Goal: Find specific page/section: Find specific page/section

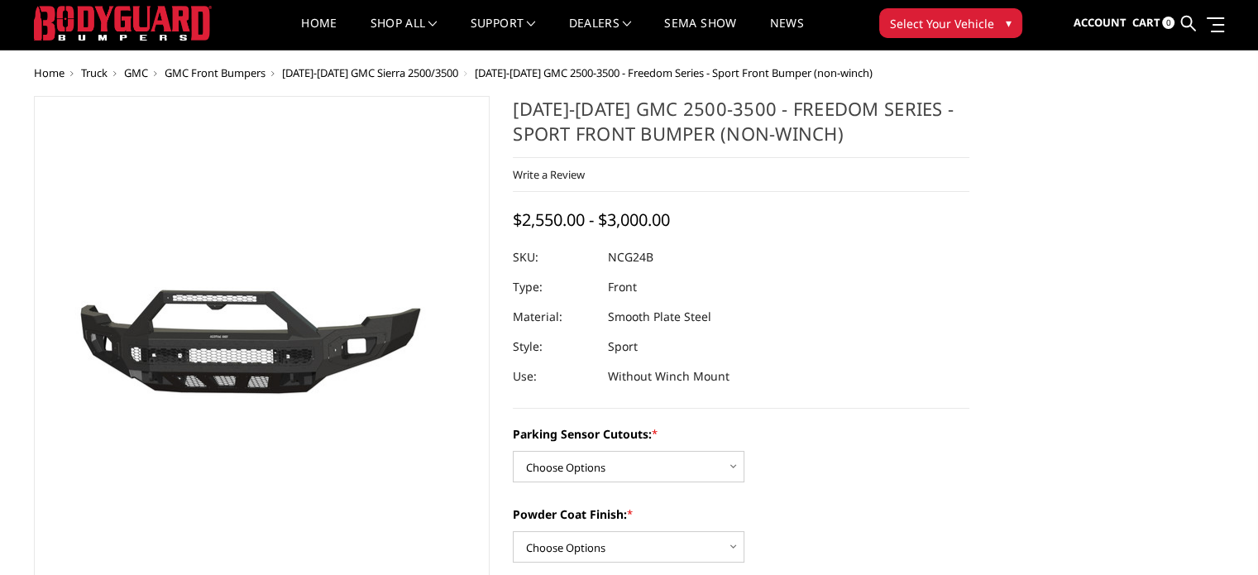
scroll to position [165, 0]
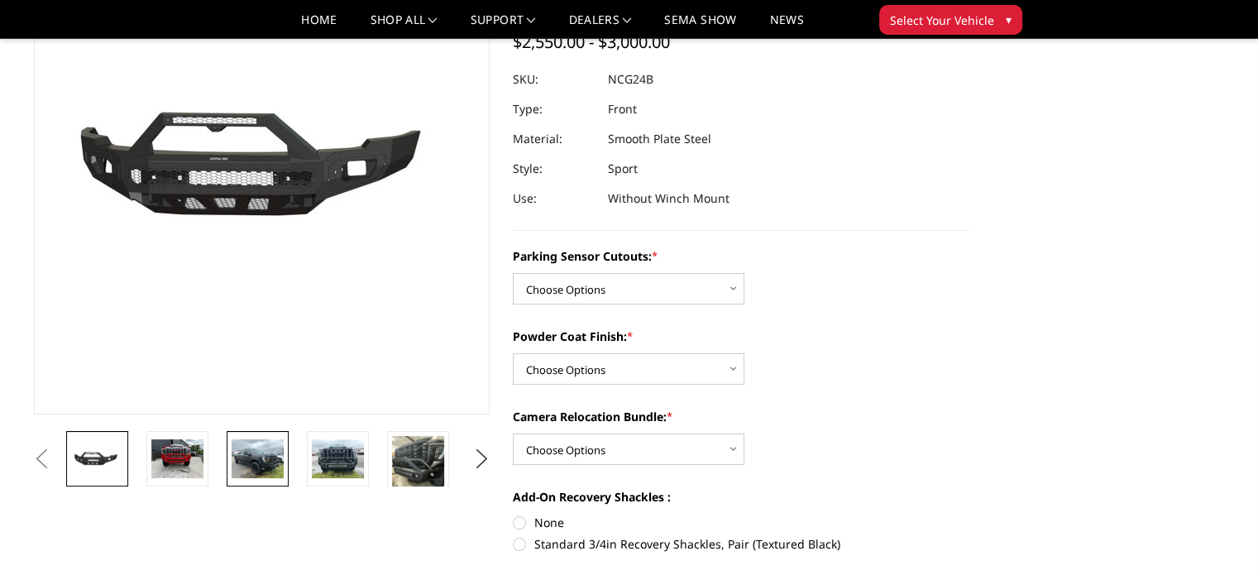
click at [230, 461] on link at bounding box center [258, 458] width 62 height 55
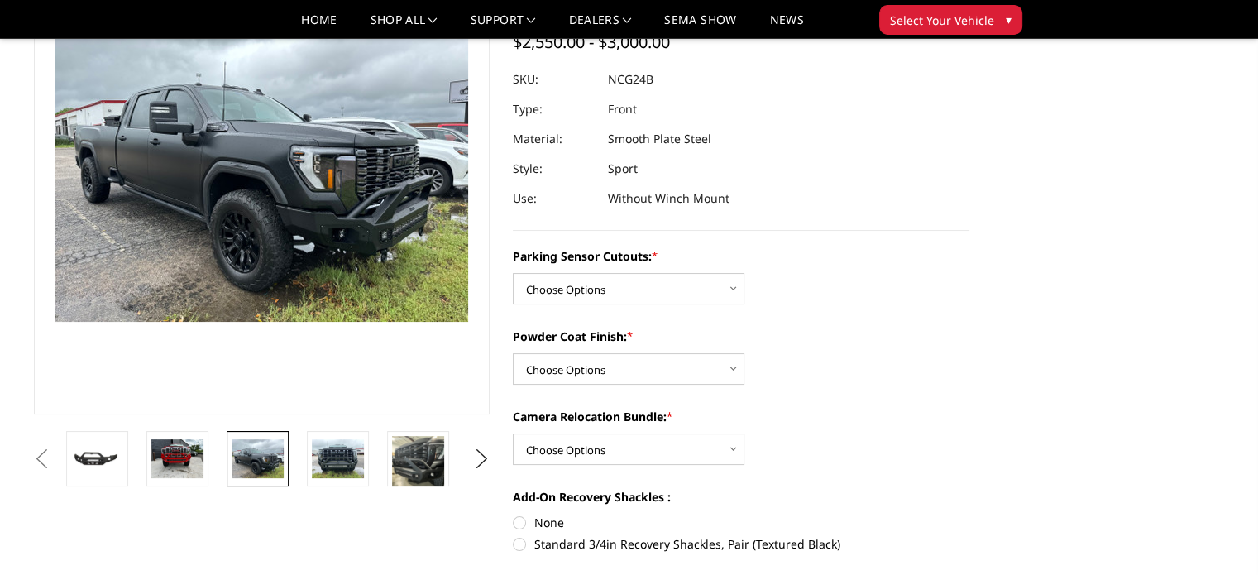
scroll to position [107, 0]
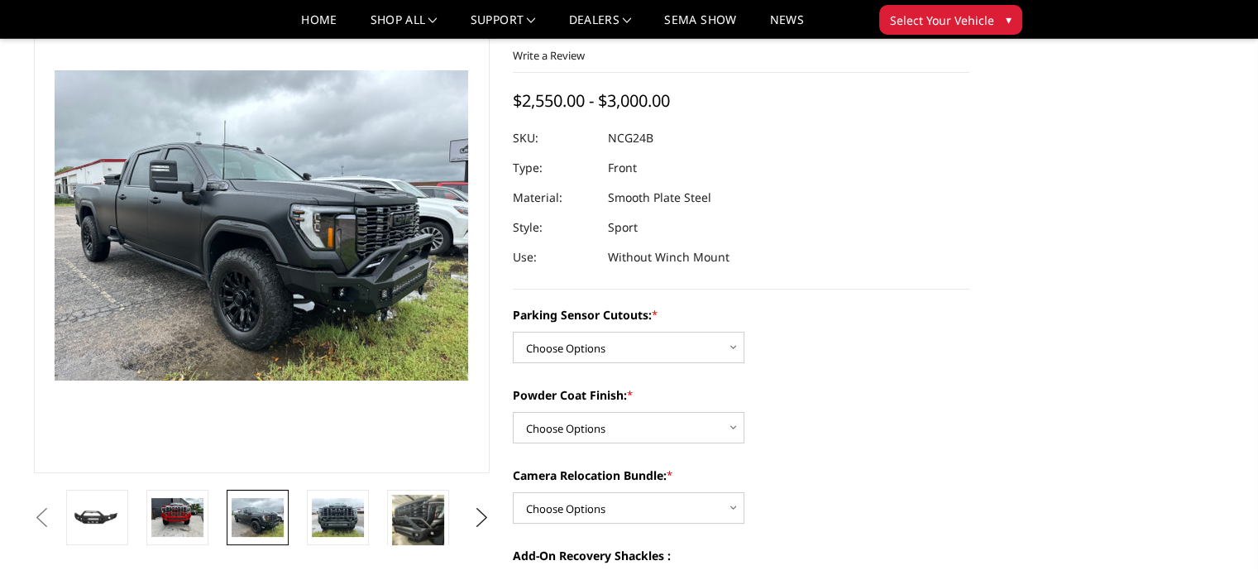
click at [327, 480] on section "Previous" at bounding box center [262, 261] width 480 height 568
click at [343, 513] on img at bounding box center [338, 517] width 52 height 39
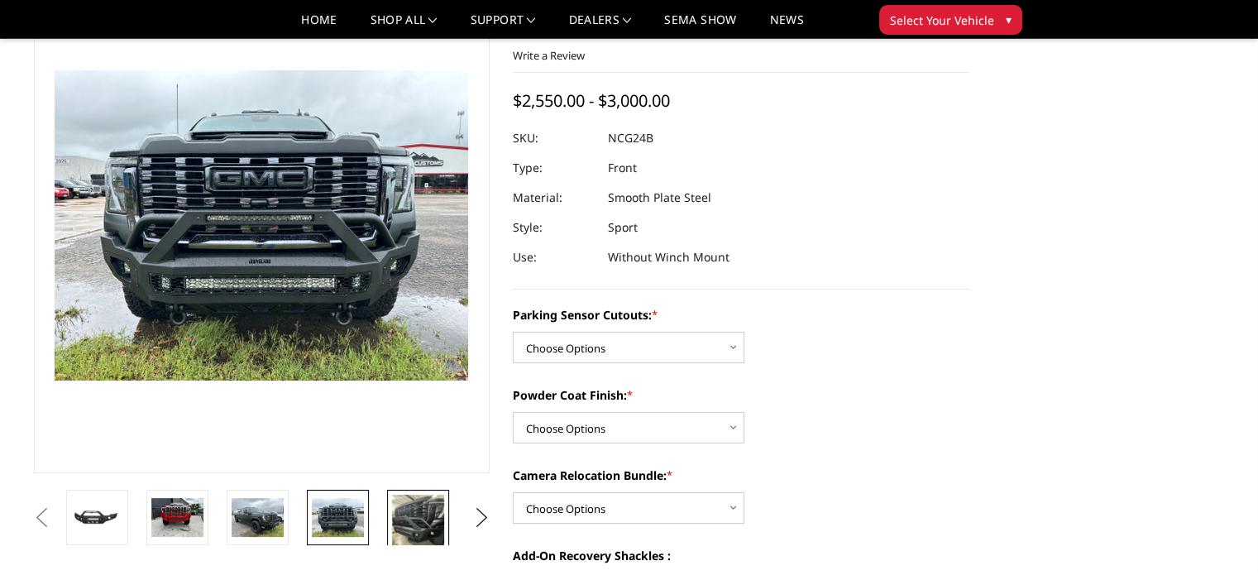
click at [424, 515] on img at bounding box center [418, 528] width 52 height 69
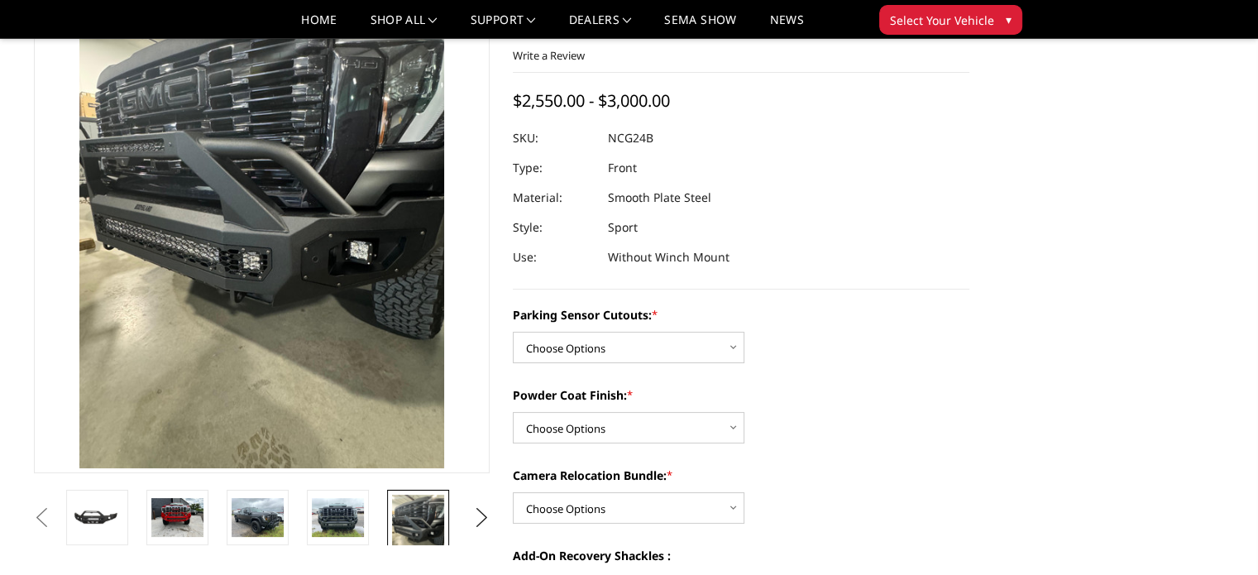
scroll to position [19, 0]
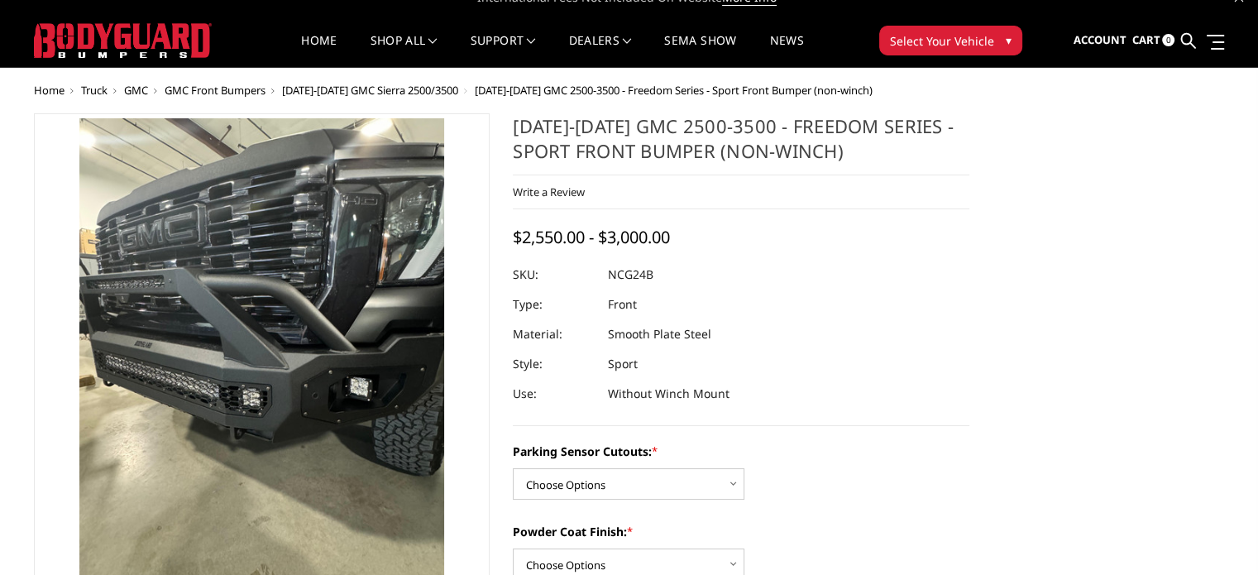
click at [218, 90] on span "GMC Front Bumpers" at bounding box center [215, 90] width 101 height 15
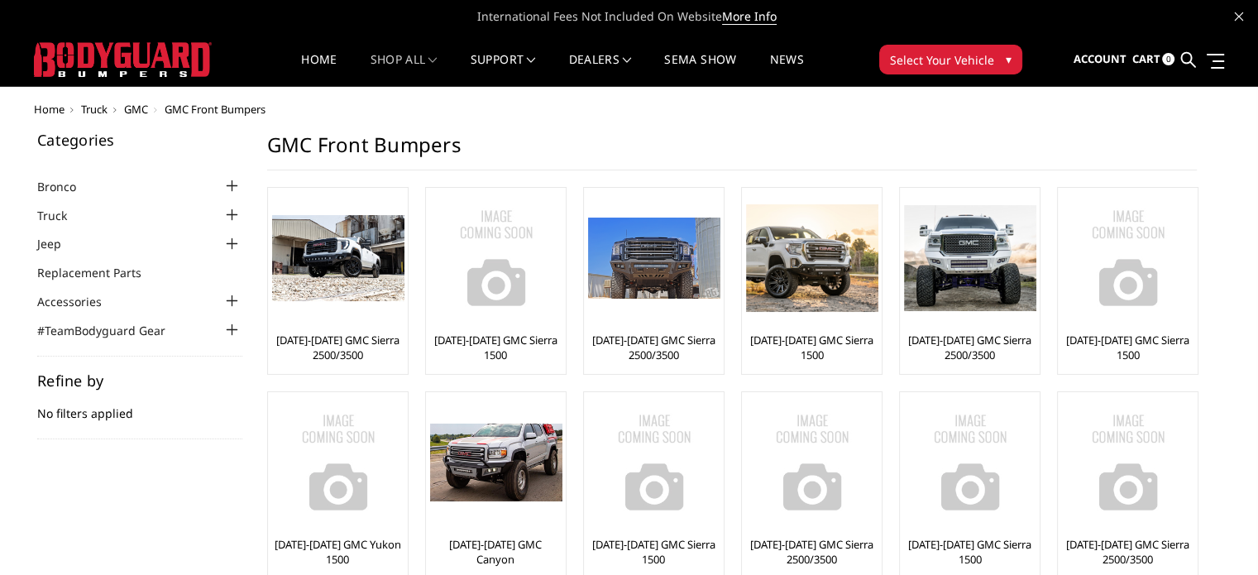
click at [226, 214] on div at bounding box center [232, 215] width 20 height 20
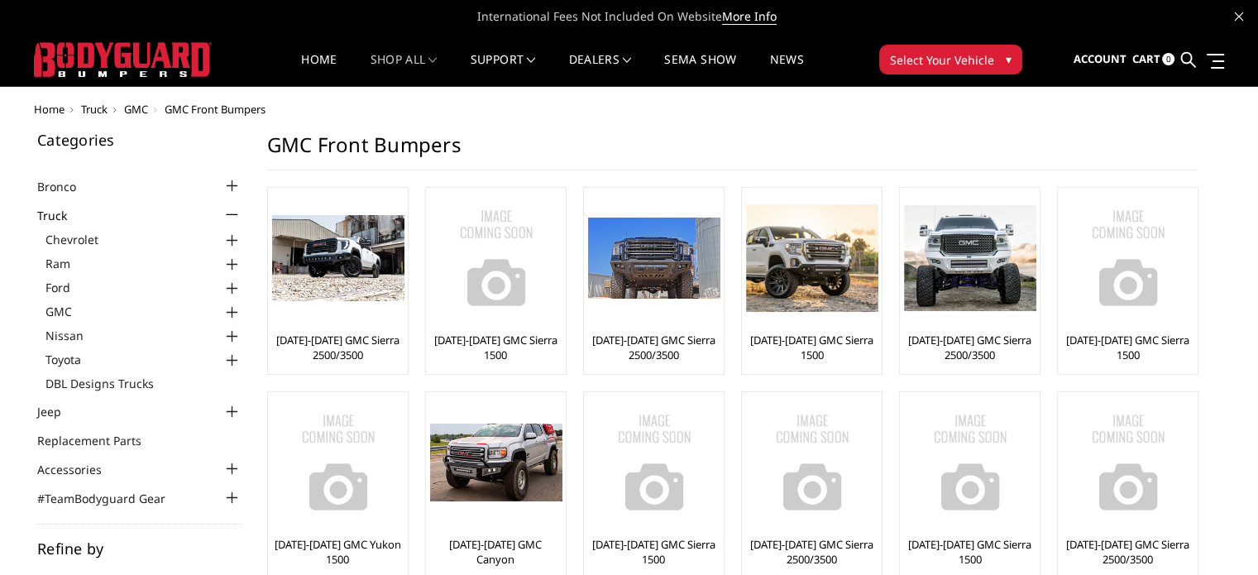
click at [232, 311] on div at bounding box center [232, 313] width 20 height 20
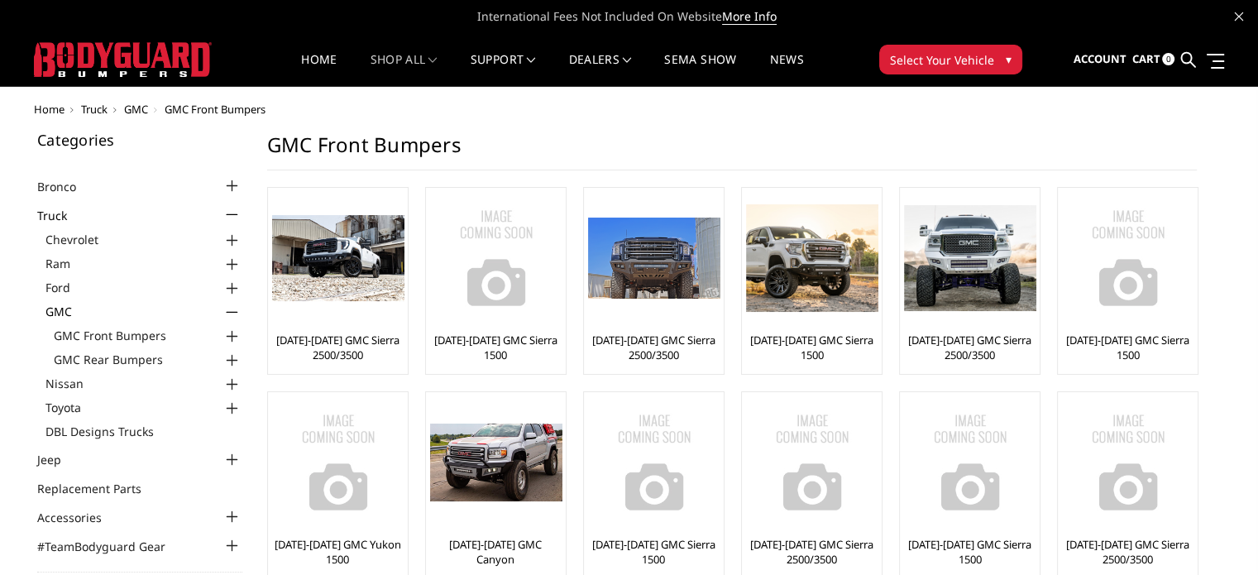
click at [230, 336] on div at bounding box center [232, 337] width 20 height 20
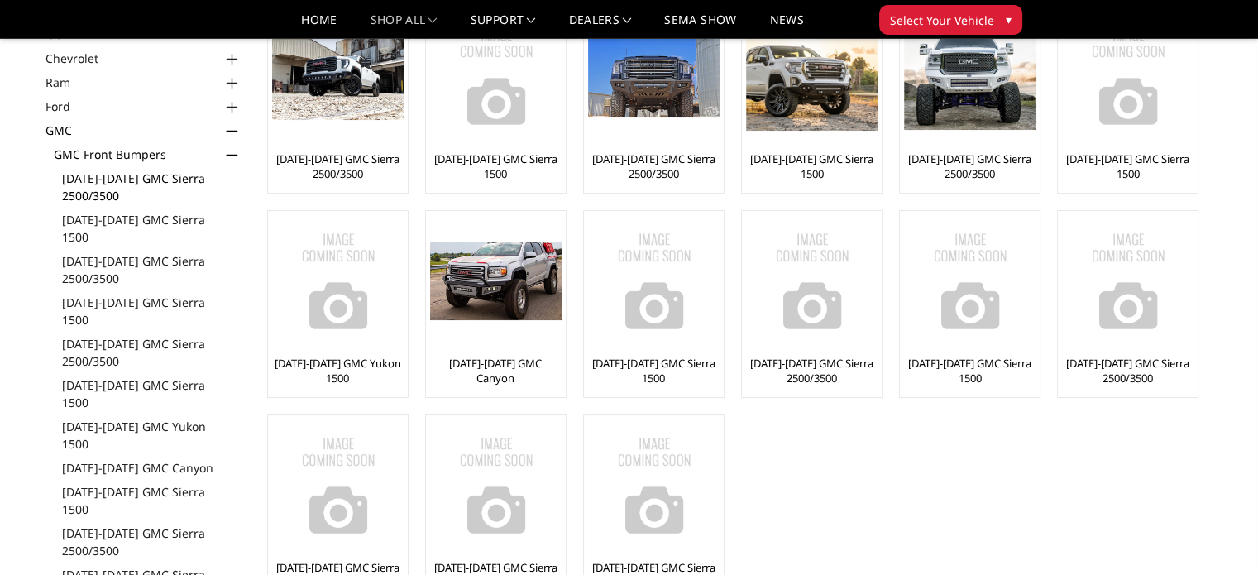
scroll to position [165, 0]
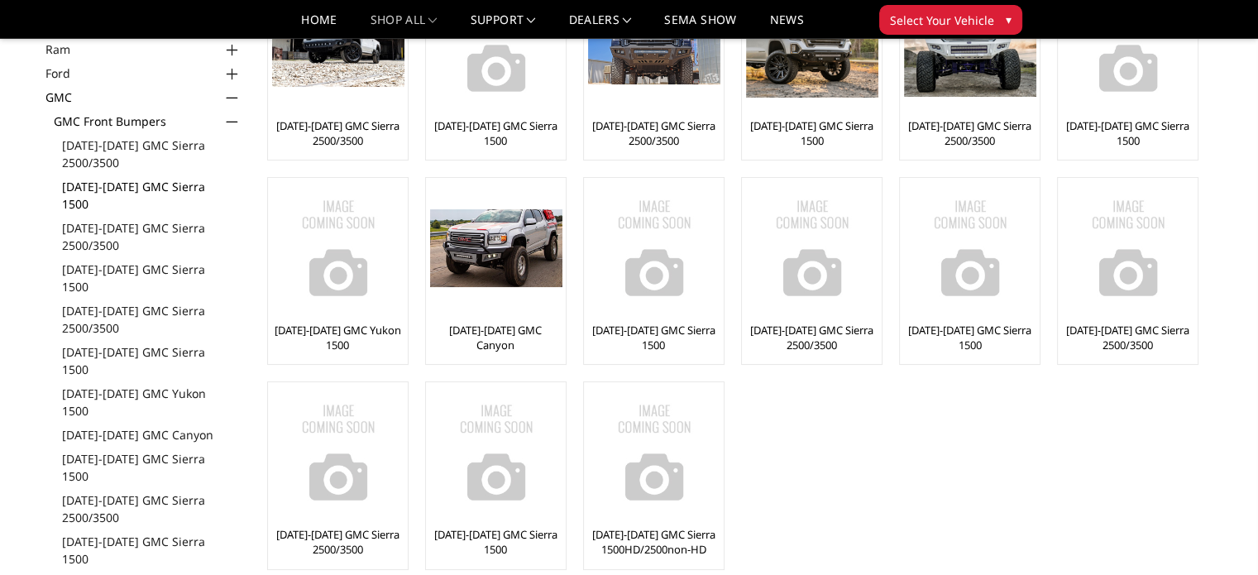
click at [147, 188] on link "[DATE]-[DATE] GMC Sierra 1500" at bounding box center [152, 195] width 180 height 35
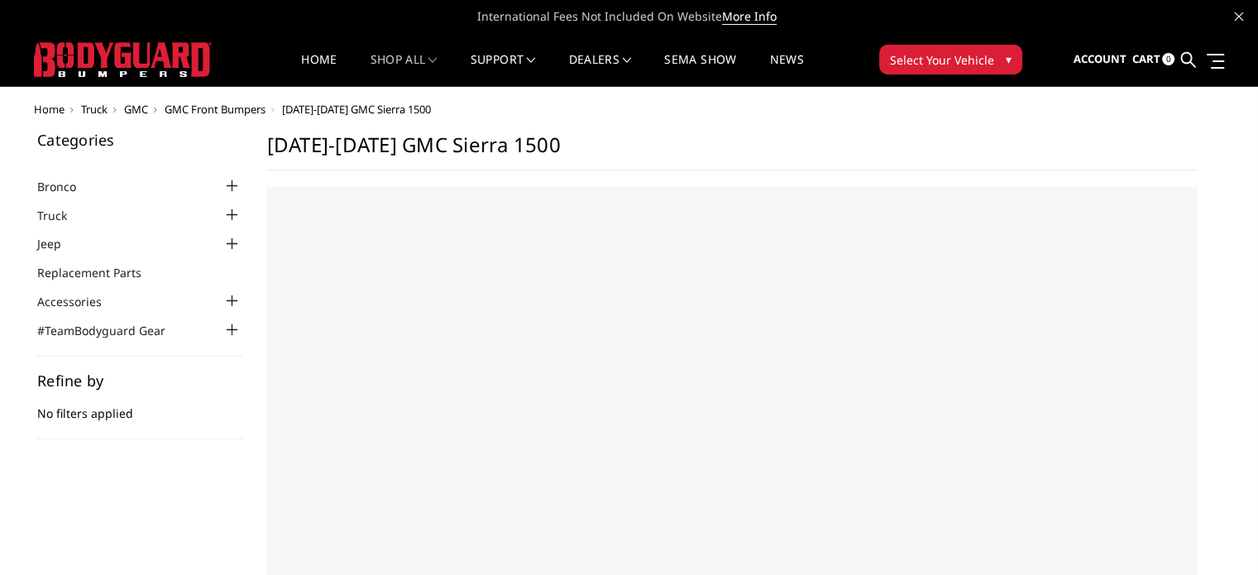
select select "US"
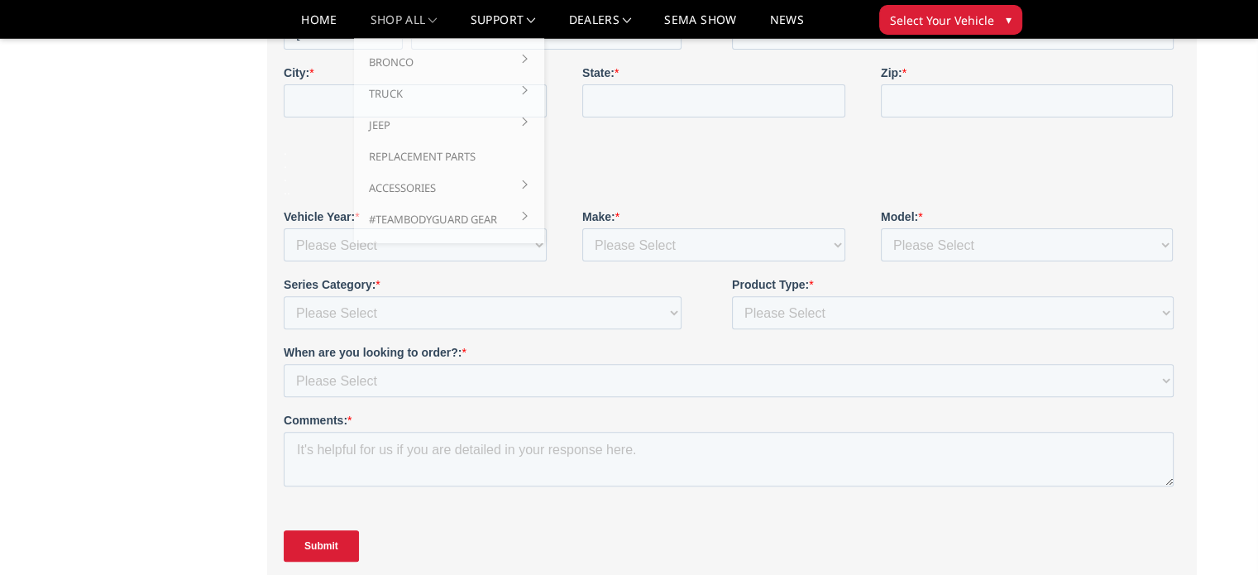
scroll to position [496, 0]
